Goal: Transaction & Acquisition: Book appointment/travel/reservation

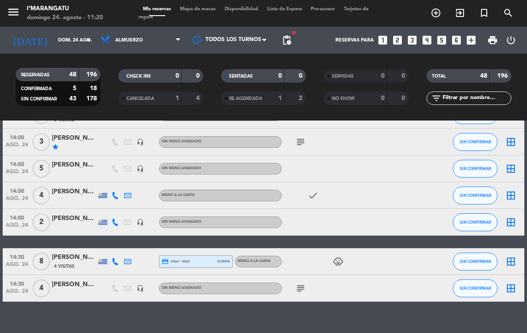
scroll to position [1233, 0]
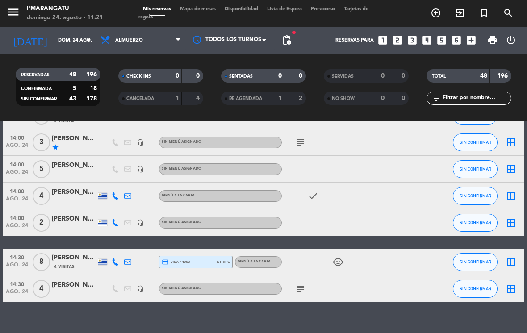
click at [79, 255] on div "[PERSON_NAME]" at bounding box center [74, 258] width 45 height 10
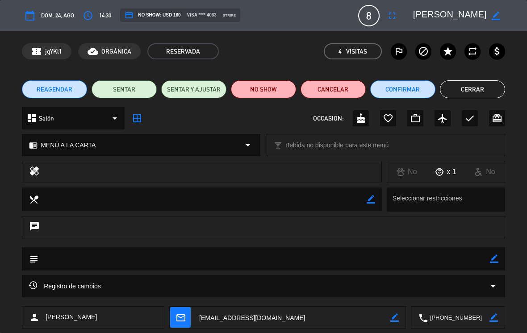
click at [387, 17] on icon "fullscreen" at bounding box center [392, 15] width 11 height 11
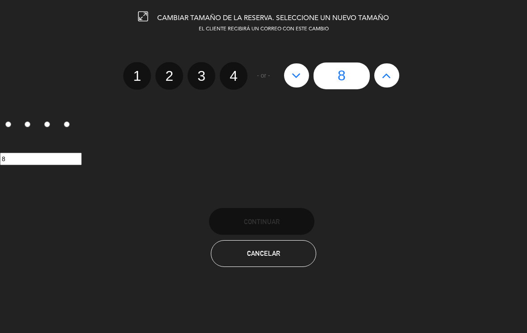
click at [393, 56] on div "1 2 3 4 - or - 8" at bounding box center [263, 66] width 541 height 46
click at [394, 80] on button at bounding box center [386, 75] width 25 height 24
type input "9"
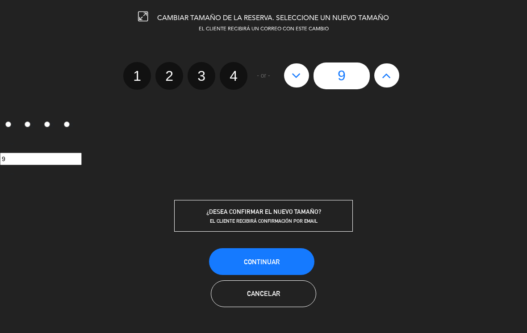
click at [274, 256] on button "Continuar" at bounding box center [261, 261] width 105 height 27
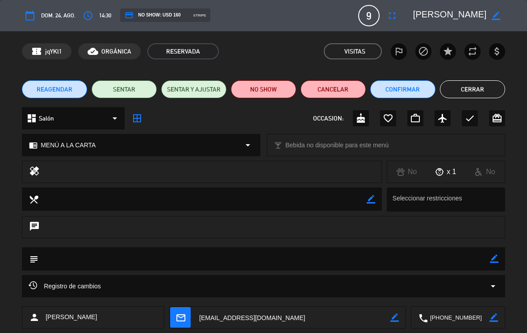
click at [475, 86] on button "Cerrar" at bounding box center [472, 89] width 65 height 18
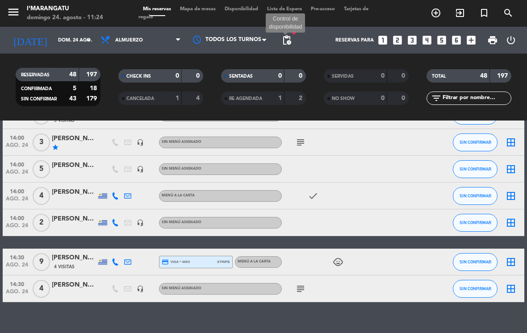
click at [289, 40] on span "pending_actions" at bounding box center [286, 40] width 11 height 11
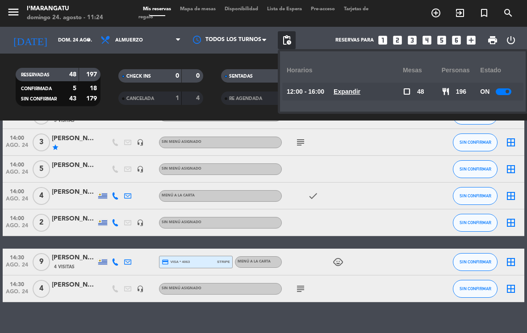
click at [350, 84] on div "12:00 - 16:00 Expandir" at bounding box center [345, 92] width 116 height 18
click at [343, 88] on u "Expandir" at bounding box center [347, 91] width 27 height 7
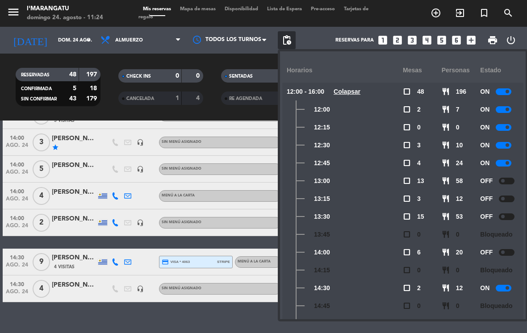
click at [506, 289] on span at bounding box center [508, 288] width 4 height 4
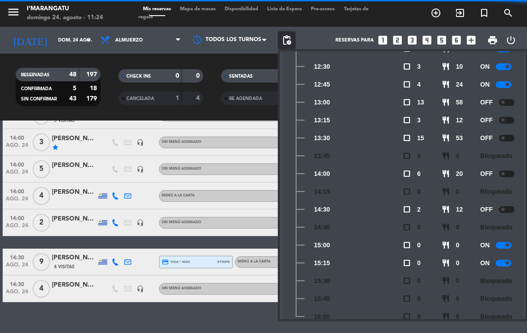
scroll to position [85, 0]
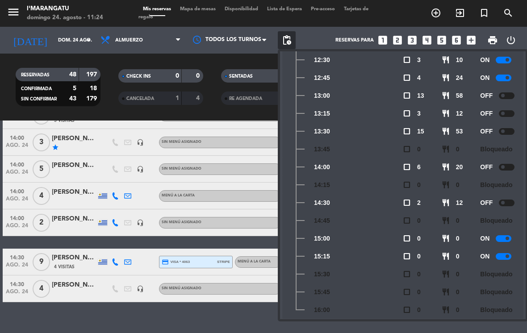
click at [166, 324] on div "No hay notas para este servicio. Haz clic para agregar una 12:00 ago. 24 4 [PER…" at bounding box center [263, 227] width 527 height 213
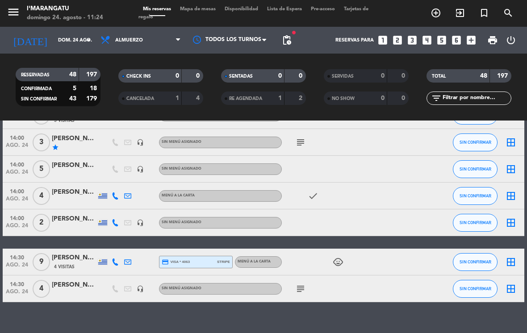
click at [167, 317] on div "No hay notas para este servicio. Haz clic para agregar una 12:00 ago. 24 4 [PER…" at bounding box center [263, 227] width 527 height 213
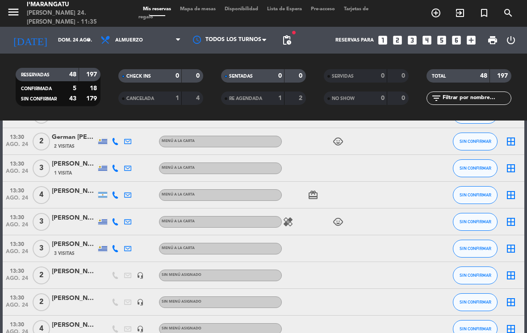
scroll to position [782, 0]
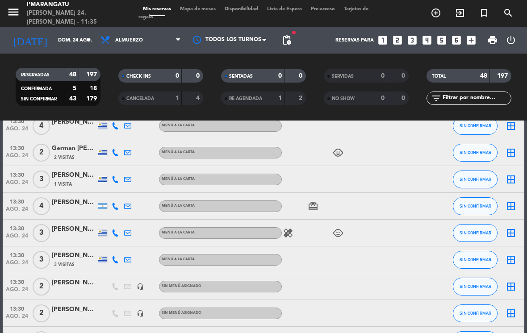
click at [412, 38] on icon "looks_3" at bounding box center [412, 40] width 12 height 12
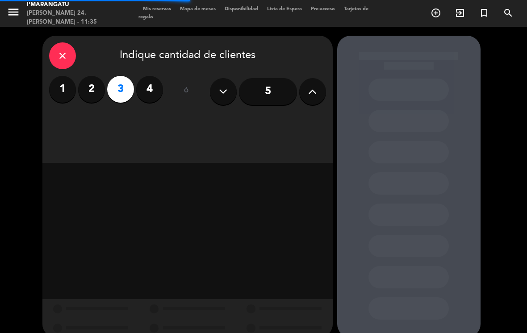
click at [95, 80] on label "2" at bounding box center [91, 89] width 27 height 27
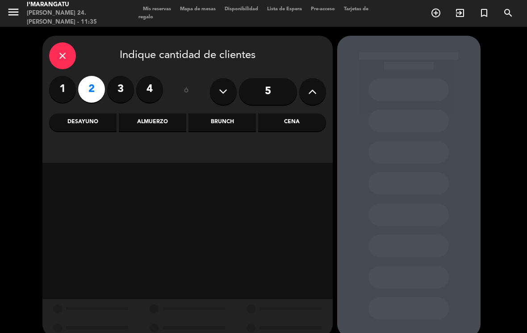
click at [165, 123] on div "Almuerzo" at bounding box center [152, 122] width 67 height 18
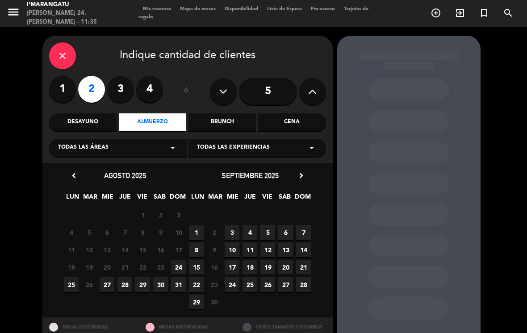
click at [179, 270] on span "24" at bounding box center [178, 267] width 15 height 15
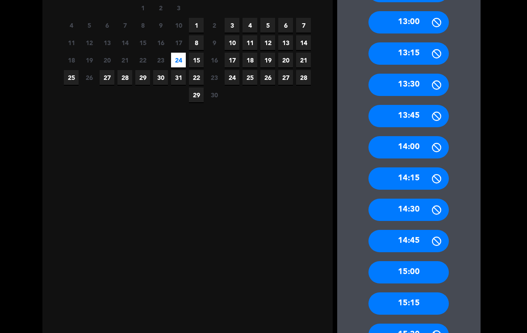
scroll to position [234, 0]
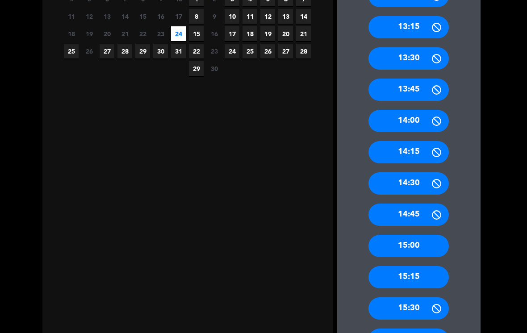
click at [416, 235] on div "15:00" at bounding box center [409, 246] width 80 height 22
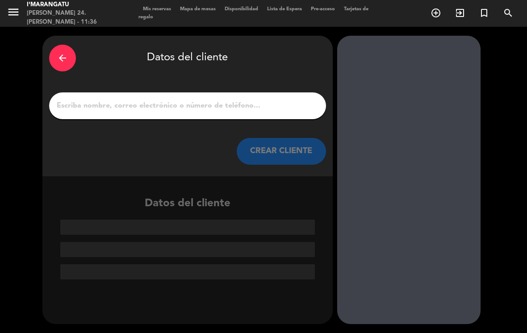
scroll to position [0, 0]
click at [185, 76] on div "arrow_back Datos del cliente CREAR CLIENTE" at bounding box center [187, 106] width 290 height 141
click at [201, 105] on div "arrow_back Datos del cliente CREAR CLIENTE" at bounding box center [187, 106] width 290 height 141
click at [190, 100] on input "1" at bounding box center [188, 106] width 264 height 13
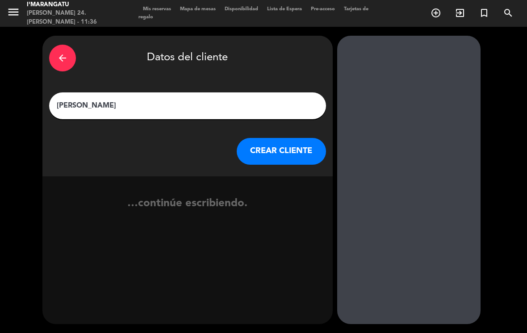
type input "[PERSON_NAME]"
click at [289, 138] on button "CREAR CLIENTE" at bounding box center [281, 151] width 89 height 27
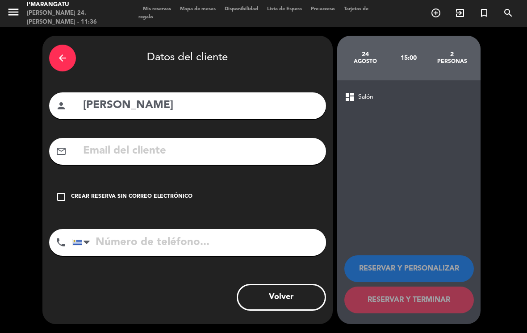
click at [57, 184] on div "check_box_outline_blank Crear reserva sin correo electrónico" at bounding box center [187, 197] width 277 height 27
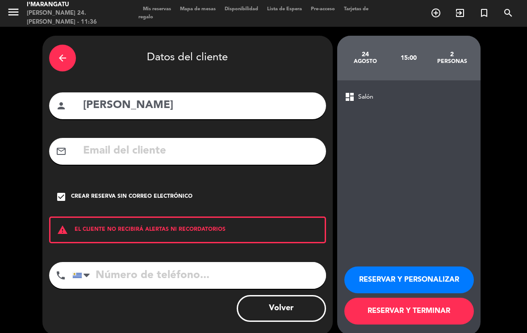
click at [63, 192] on icon "check_box" at bounding box center [61, 197] width 11 height 11
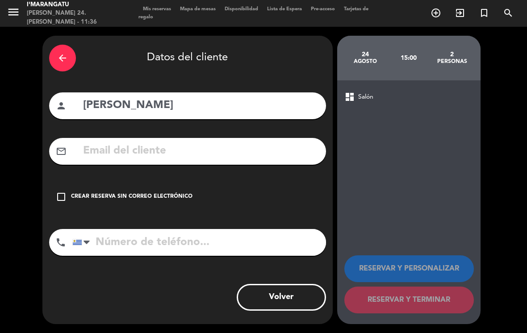
click at [62, 192] on icon "check_box_outline_blank" at bounding box center [61, 197] width 11 height 11
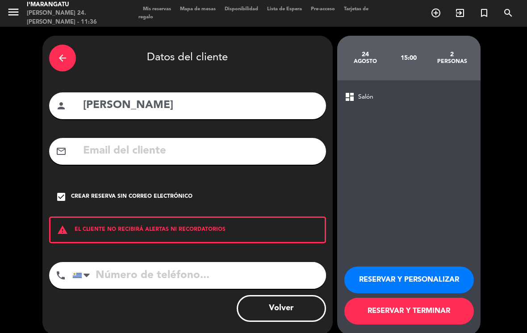
click at [423, 271] on button "RESERVAR Y PERSONALIZAR" at bounding box center [409, 280] width 130 height 27
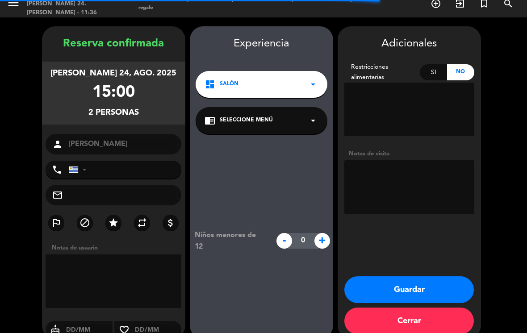
scroll to position [10, 0]
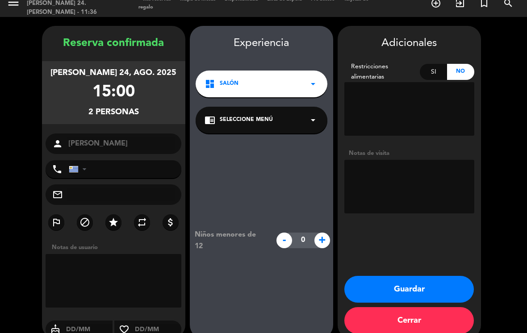
click at [423, 276] on button "Guardar" at bounding box center [409, 289] width 130 height 27
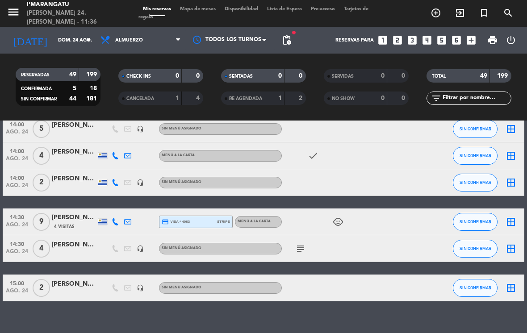
scroll to position [1273, 0]
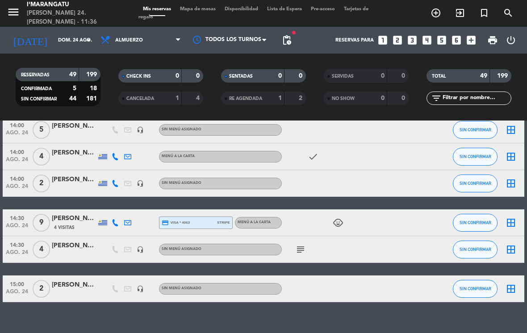
click at [451, 34] on icon "looks_6" at bounding box center [457, 40] width 12 height 12
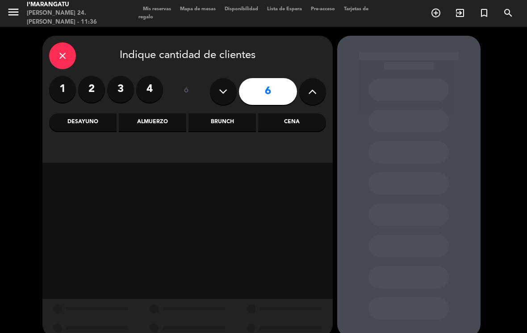
click at [152, 113] on div "Almuerzo" at bounding box center [152, 122] width 67 height 18
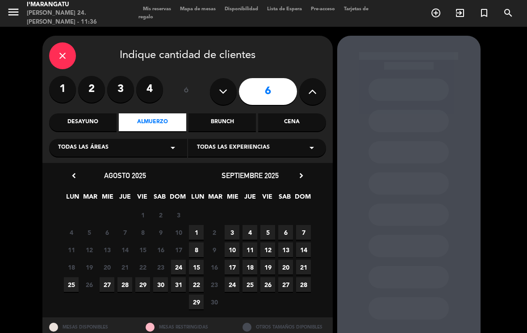
click at [177, 260] on span "24" at bounding box center [178, 267] width 15 height 15
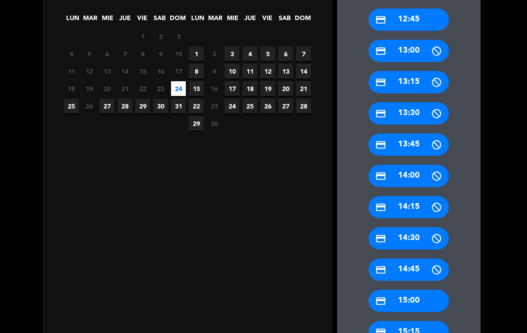
scroll to position [225, 0]
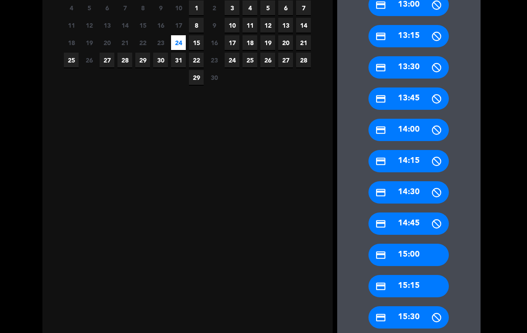
click at [418, 244] on div "credit_card 15:00" at bounding box center [409, 255] width 80 height 22
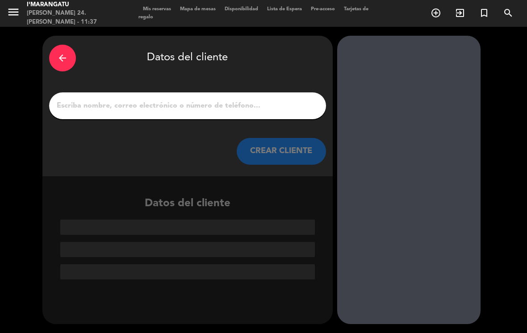
scroll to position [0, 0]
click at [201, 100] on input "1" at bounding box center [188, 106] width 264 height 13
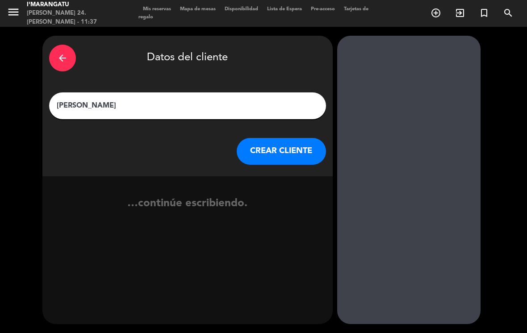
type input "[PERSON_NAME]"
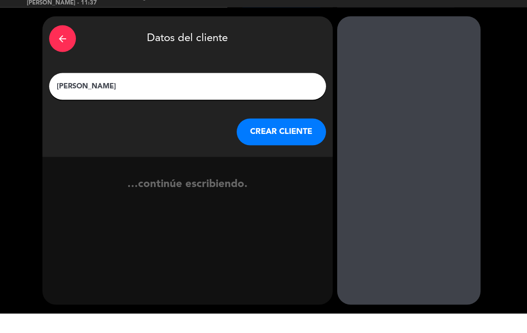
click at [291, 138] on button "CREAR CLIENTE" at bounding box center [281, 151] width 89 height 27
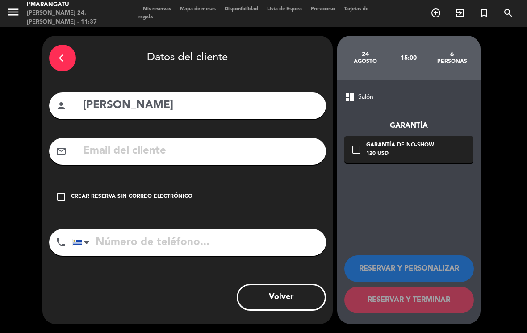
click at [62, 192] on icon "check_box_outline_blank" at bounding box center [61, 197] width 11 height 11
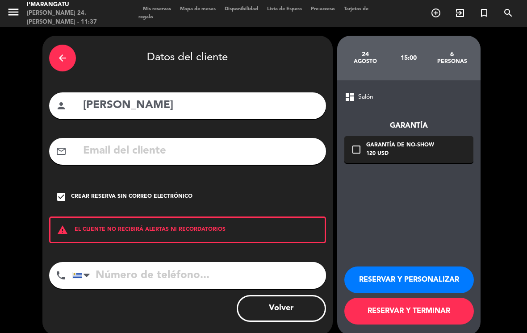
click at [414, 267] on button "RESERVAR Y PERSONALIZAR" at bounding box center [409, 280] width 130 height 27
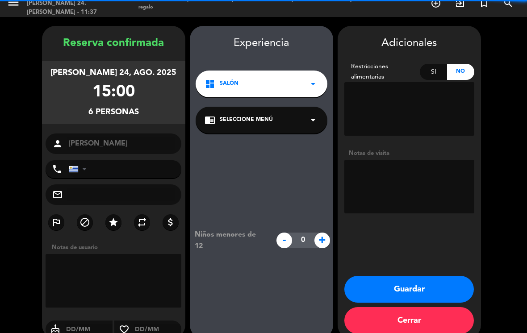
scroll to position [10, 0]
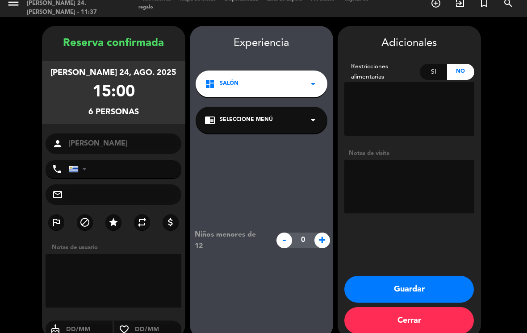
click at [423, 276] on button "Guardar" at bounding box center [409, 289] width 130 height 27
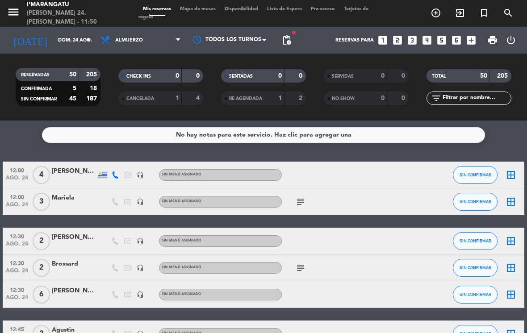
click at [423, 34] on icon "looks_4" at bounding box center [427, 40] width 12 height 12
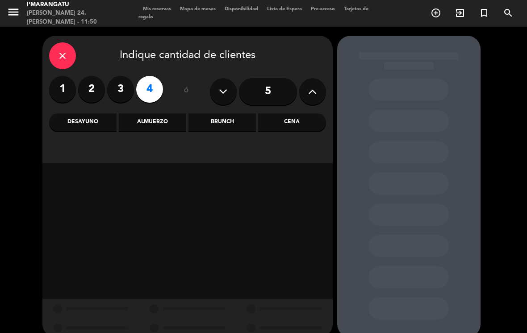
click at [158, 113] on div "Almuerzo" at bounding box center [152, 122] width 67 height 18
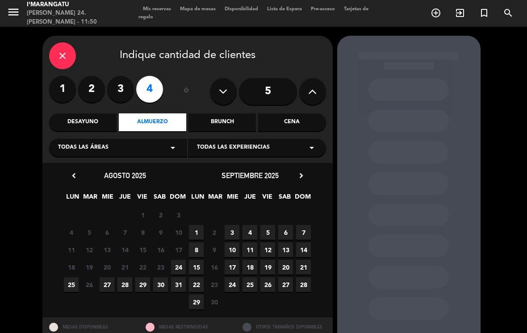
click at [180, 260] on span "24" at bounding box center [178, 267] width 15 height 15
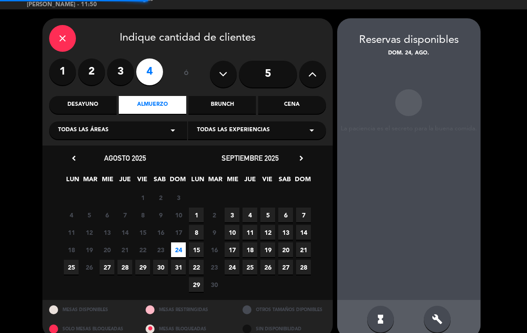
scroll to position [18, 0]
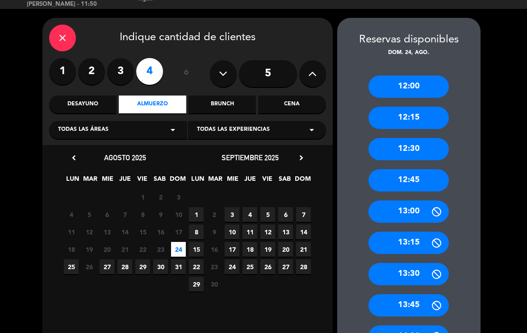
click at [424, 263] on div "13:30" at bounding box center [409, 274] width 80 height 22
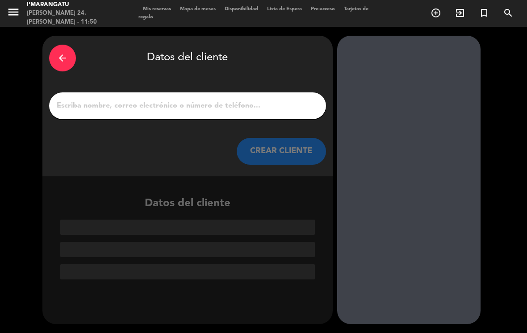
scroll to position [0, 0]
click at [234, 100] on input "1" at bounding box center [188, 106] width 264 height 13
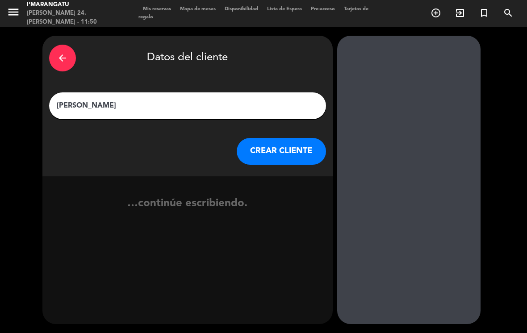
type input "[PERSON_NAME]"
click at [281, 139] on button "CREAR CLIENTE" at bounding box center [281, 151] width 89 height 27
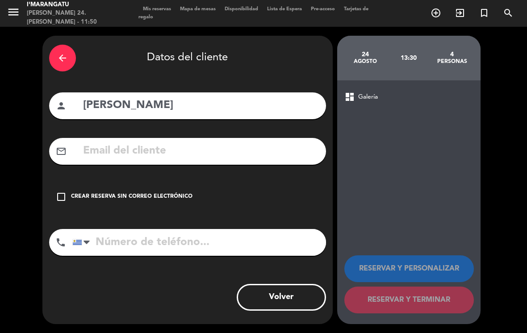
click at [61, 190] on div "check_box_outline_blank Crear reserva sin correo electrónico" at bounding box center [187, 197] width 277 height 27
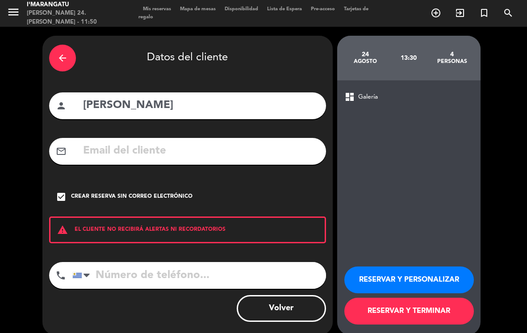
click at [417, 267] on button "RESERVAR Y PERSONALIZAR" at bounding box center [409, 280] width 130 height 27
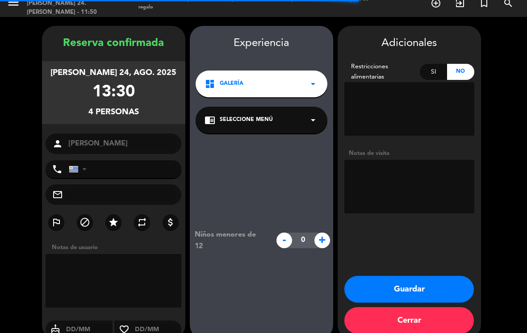
scroll to position [10, 0]
click at [128, 214] on div "outlined_flag block star repeat attach_money" at bounding box center [113, 223] width 143 height 19
click at [113, 217] on icon "star" at bounding box center [113, 222] width 11 height 11
click at [442, 276] on button "Guardar" at bounding box center [409, 289] width 130 height 27
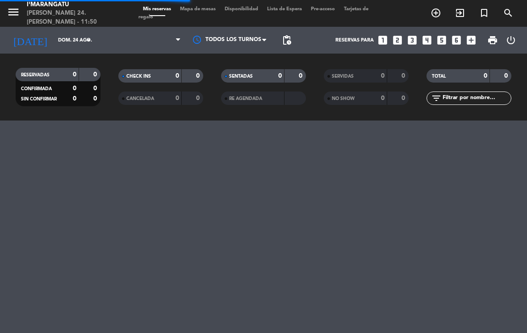
click at [453, 267] on div "menu I'marangatu [PERSON_NAME] 24. [PERSON_NAME] - 11:50 Mis reservas Mapa de m…" at bounding box center [263, 166] width 527 height 333
